Goal: Transaction & Acquisition: Purchase product/service

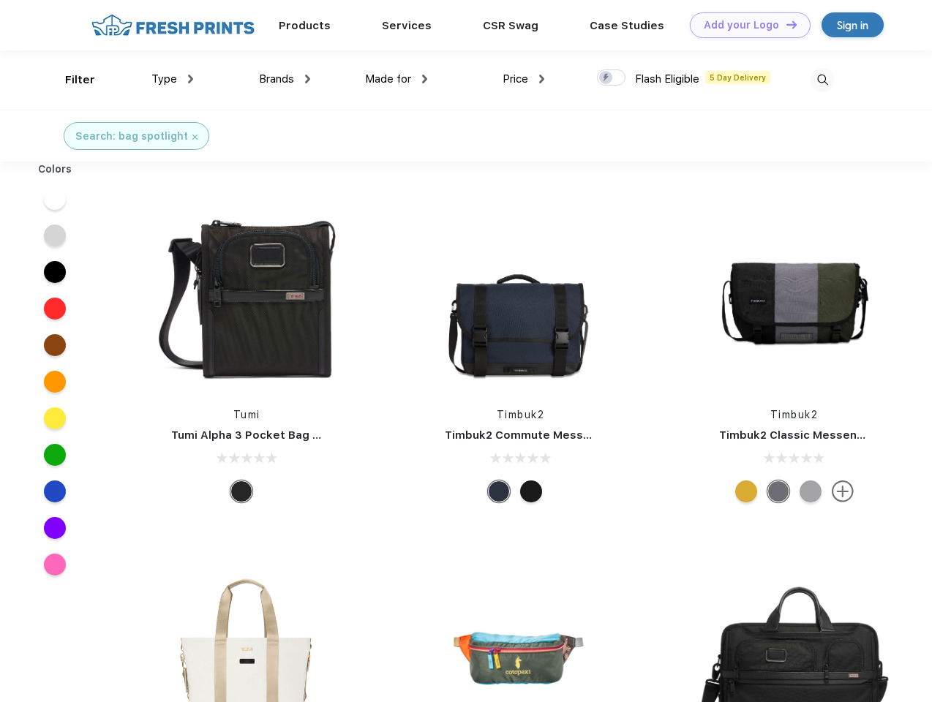
click at [745, 25] on link "Add your Logo Design Tool" at bounding box center [750, 25] width 121 height 26
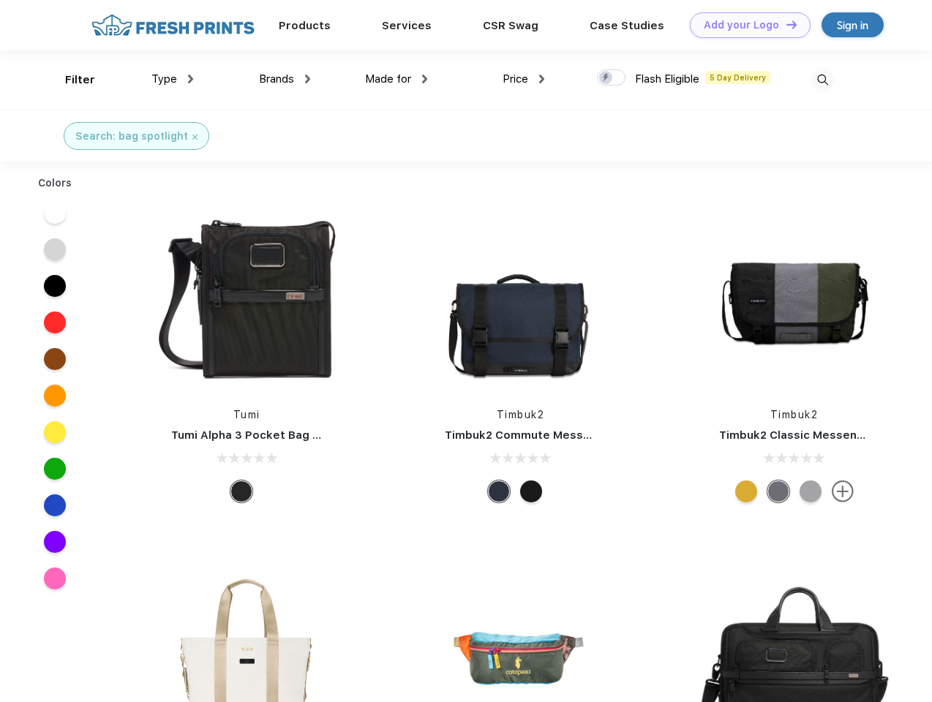
click at [0, 0] on div "Design Tool" at bounding box center [0, 0] width 0 height 0
click at [785, 24] on link "Add your Logo Design Tool" at bounding box center [750, 25] width 121 height 26
click at [70, 80] on div "Filter" at bounding box center [80, 80] width 30 height 17
click at [173, 79] on span "Type" at bounding box center [164, 78] width 26 height 13
click at [285, 79] on span "Brands" at bounding box center [276, 78] width 35 height 13
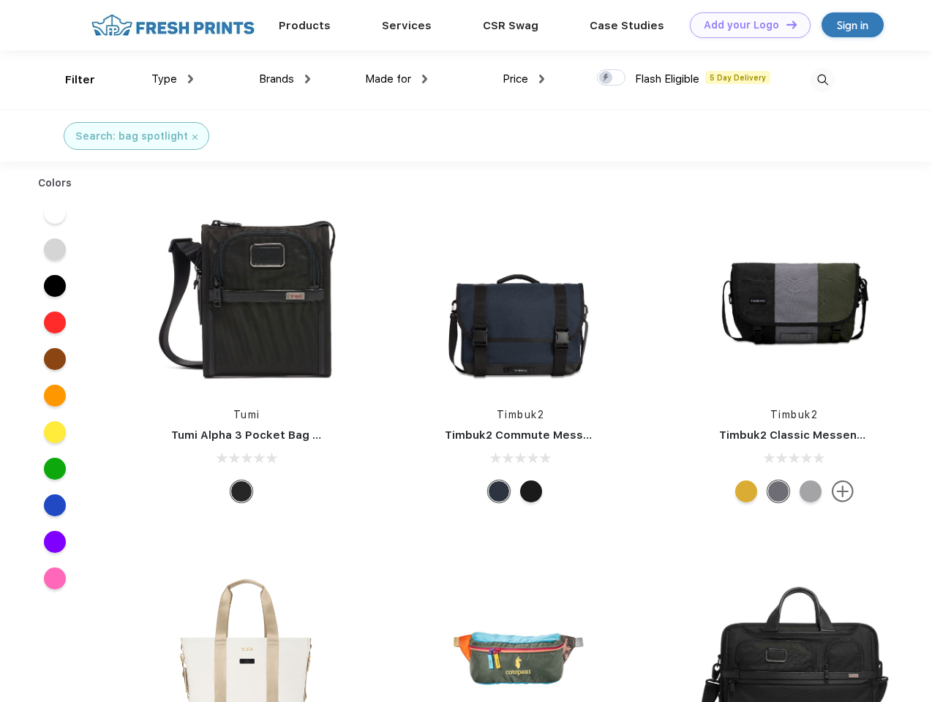
click at [397, 79] on span "Made for" at bounding box center [388, 78] width 46 height 13
click at [524, 79] on span "Price" at bounding box center [516, 78] width 26 height 13
click at [612, 78] on div at bounding box center [611, 78] width 29 height 16
click at [607, 78] on input "checkbox" at bounding box center [602, 74] width 10 height 10
click at [822, 80] on img at bounding box center [823, 80] width 24 height 24
